Goal: Information Seeking & Learning: Check status

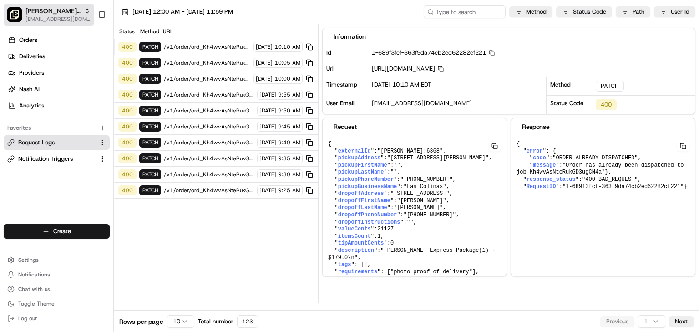
click at [41, 7] on span "[PERSON_NAME] - Las Colinas" at bounding box center [52, 10] width 55 height 9
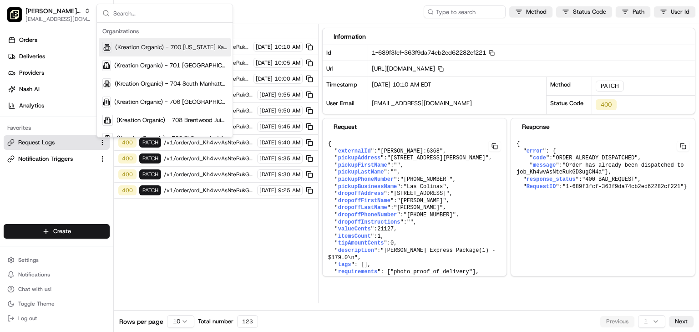
click at [135, 12] on input "text" at bounding box center [170, 13] width 114 height 18
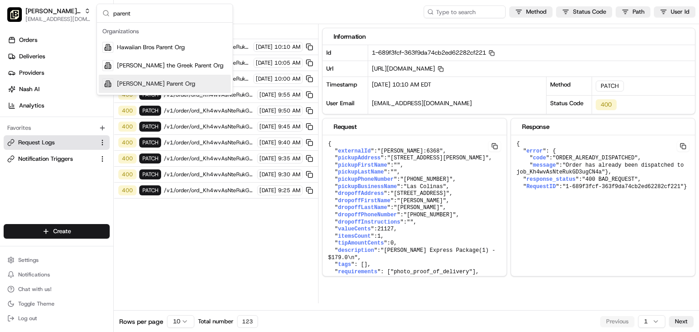
type input "parent"
click at [164, 91] on div "[PERSON_NAME] Parent Org" at bounding box center [165, 84] width 132 height 18
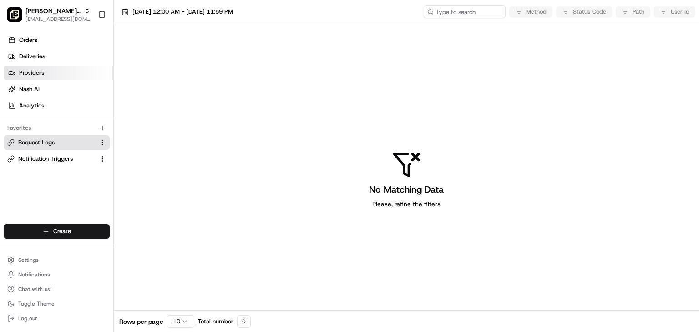
click at [41, 58] on span "Deliveries" at bounding box center [32, 56] width 26 height 8
